Goal: Navigation & Orientation: Find specific page/section

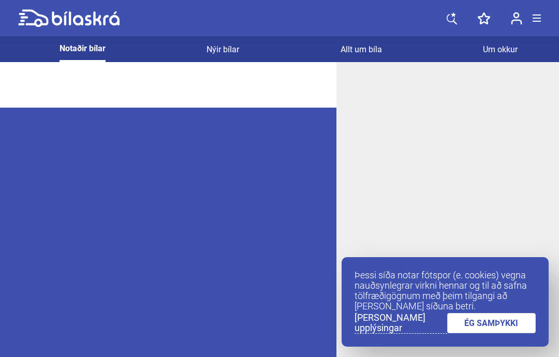
click at [228, 58] on link "Nýir bílar" at bounding box center [223, 49] width 33 height 26
click at [92, 60] on link "Notaðir bílar" at bounding box center [82, 49] width 45 height 26
click at [397, 328] on link "[PERSON_NAME] upplýsingar" at bounding box center [401, 323] width 93 height 21
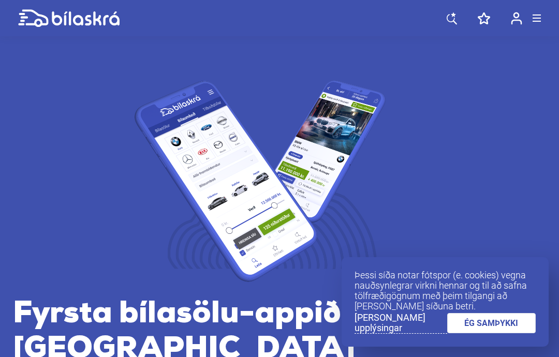
scroll to position [1250, 0]
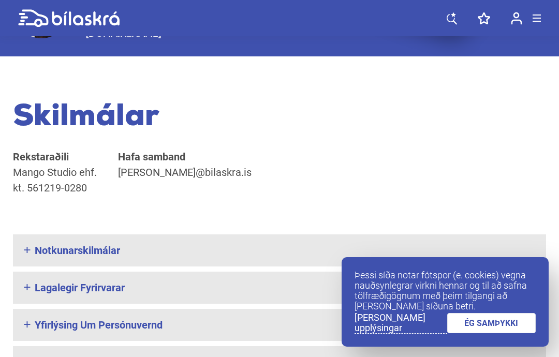
click at [498, 324] on link "ÉG SAMÞYKKI" at bounding box center [491, 323] width 89 height 20
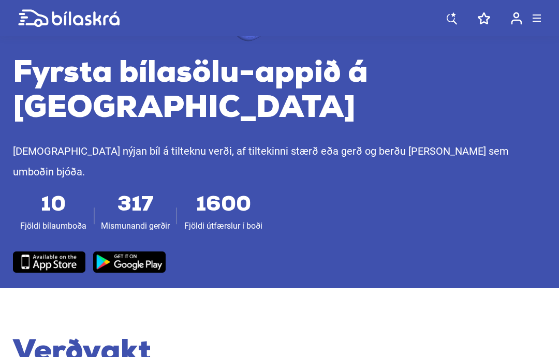
scroll to position [237, 0]
